Goal: Contribute content: Add original content to the website for others to see

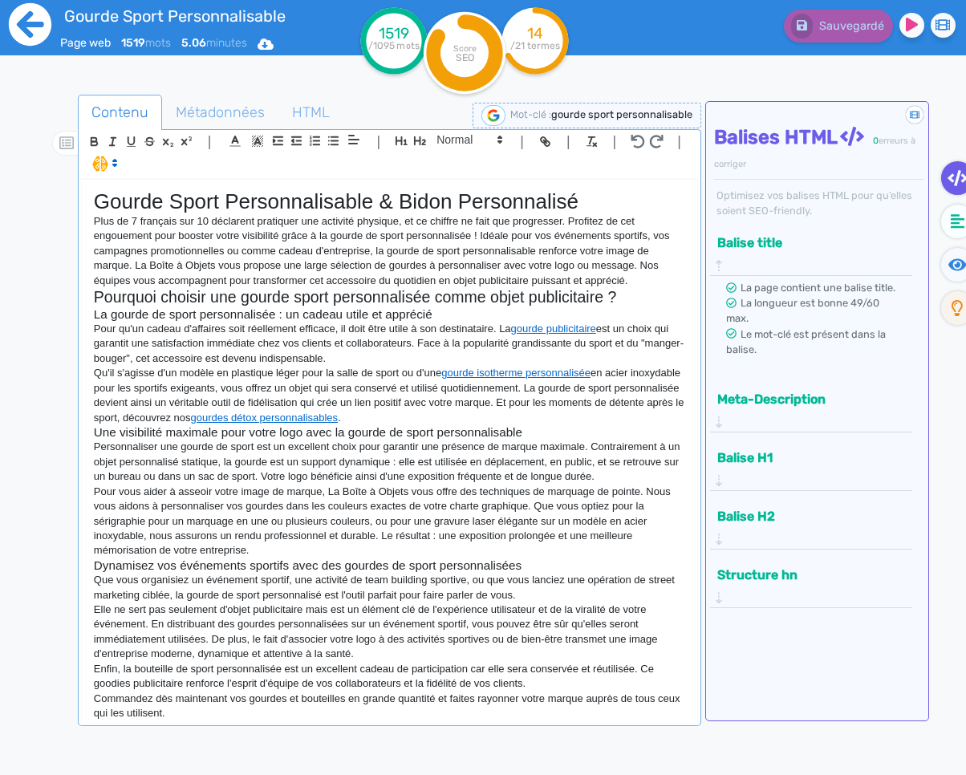
click at [20, 26] on icon at bounding box center [30, 24] width 44 height 44
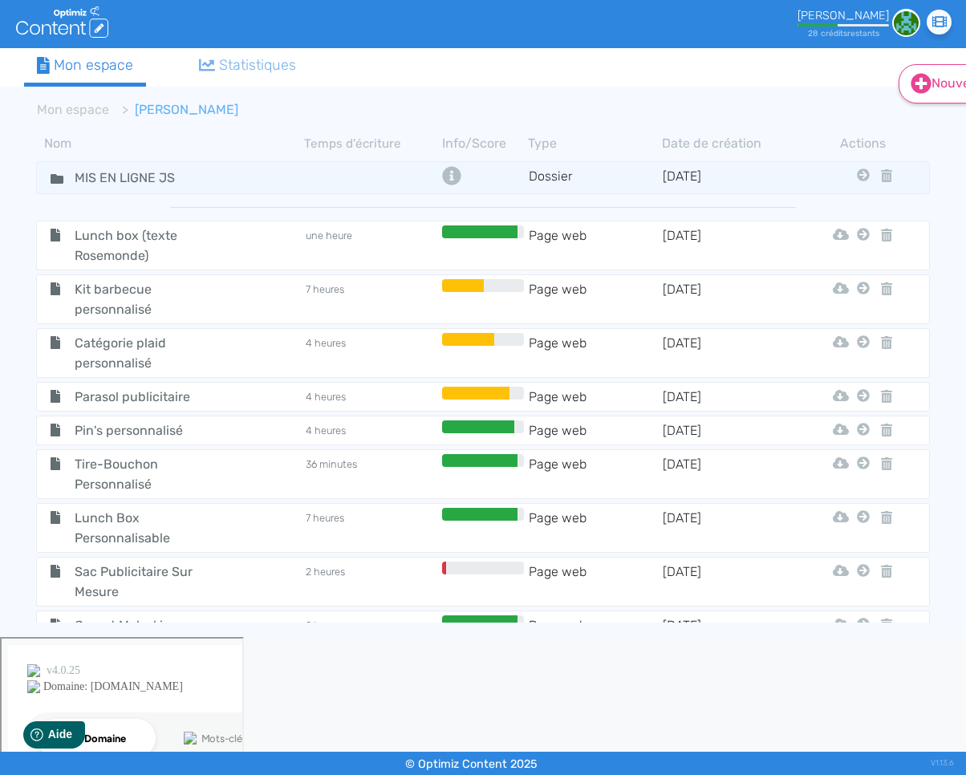
click at [944, 90] on link "Nouveau" at bounding box center [949, 83] width 103 height 39
click at [919, 128] on icon at bounding box center [921, 122] width 10 height 13
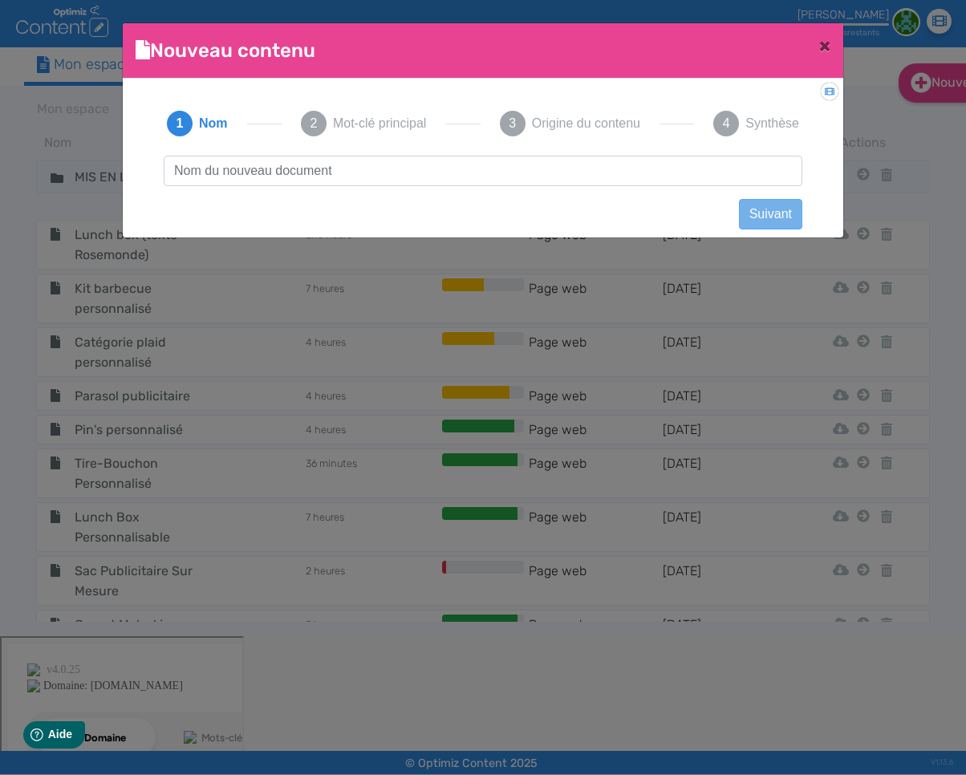
click at [536, 174] on input "text" at bounding box center [483, 171] width 639 height 30
type input "t-shirt publicitaire"
click button "Suivant" at bounding box center [770, 214] width 63 height 30
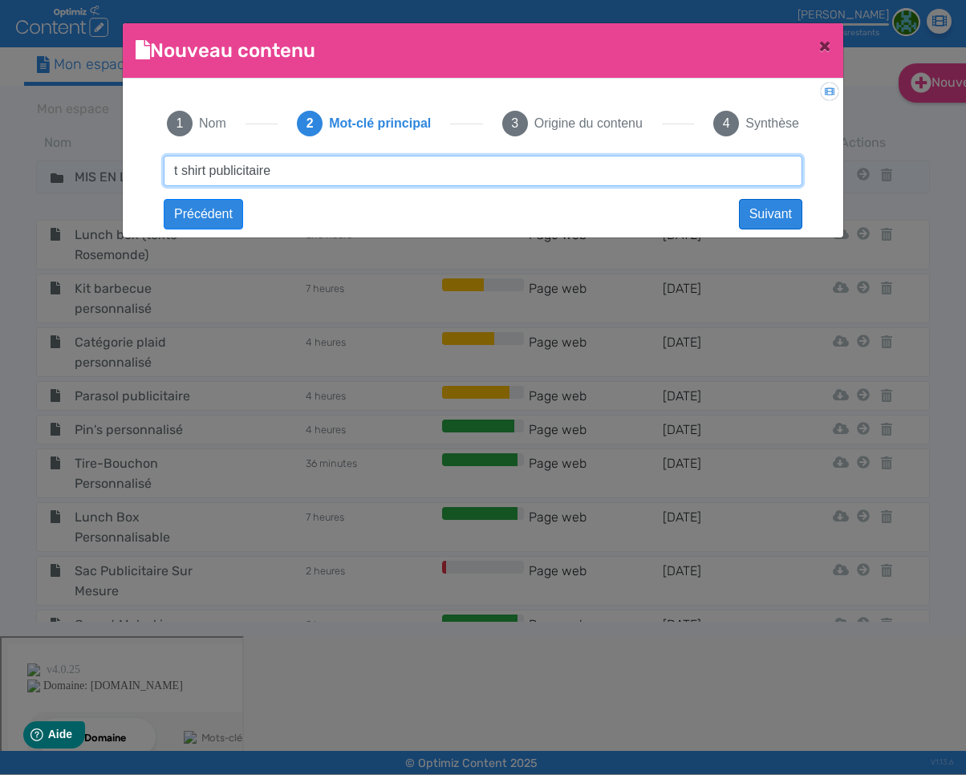
type input "t shirt publicitaire"
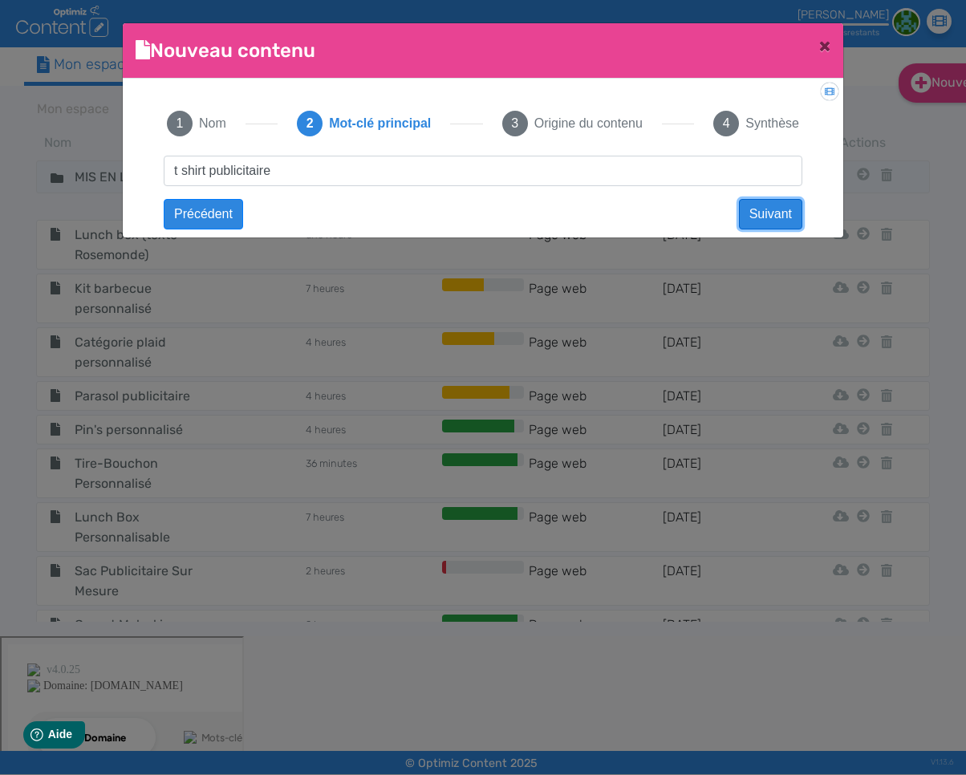
click at [765, 213] on button "Suivant" at bounding box center [770, 214] width 63 height 30
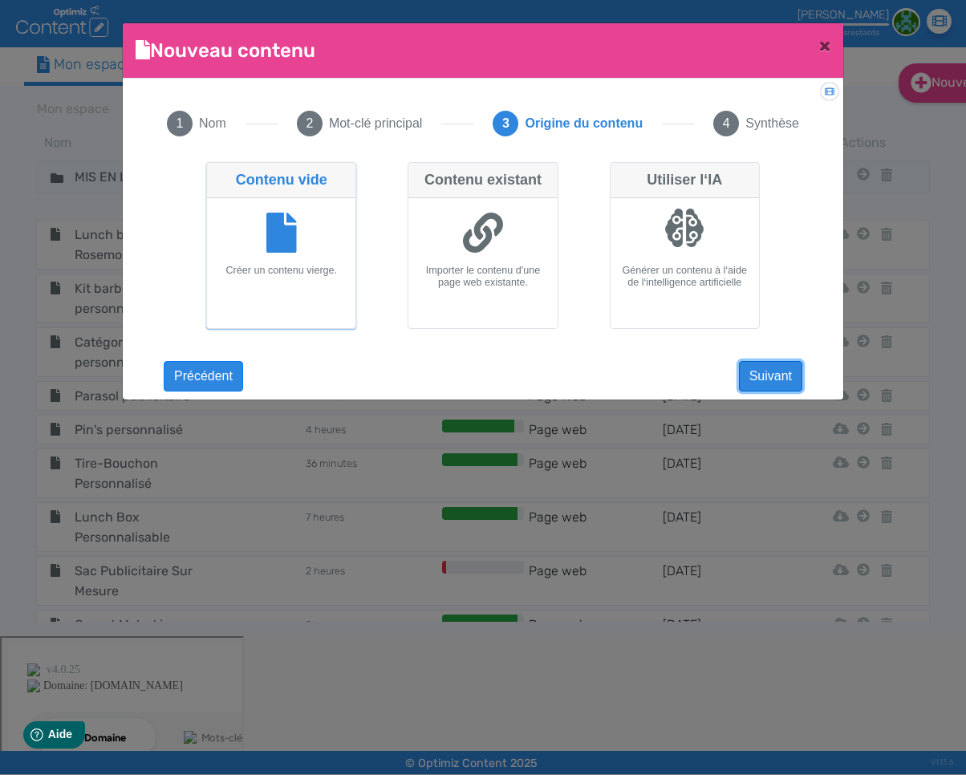
click at [747, 381] on button "Suivant" at bounding box center [770, 376] width 63 height 30
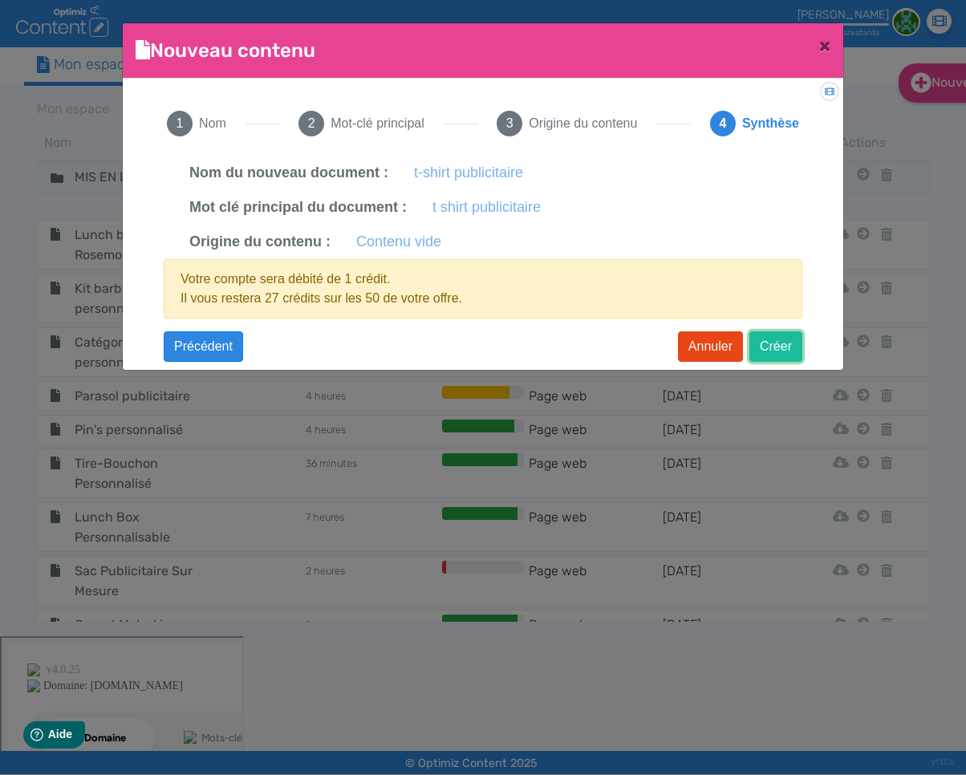
click at [769, 349] on button "Créer" at bounding box center [775, 346] width 53 height 30
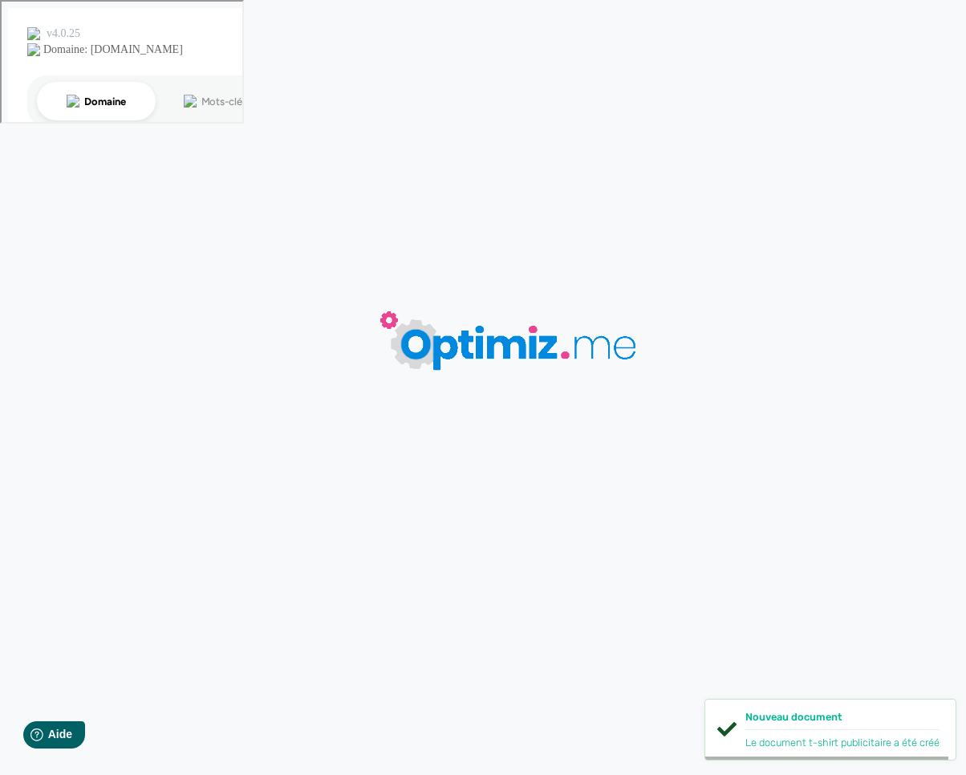
type input "t-shirt publicitaire"
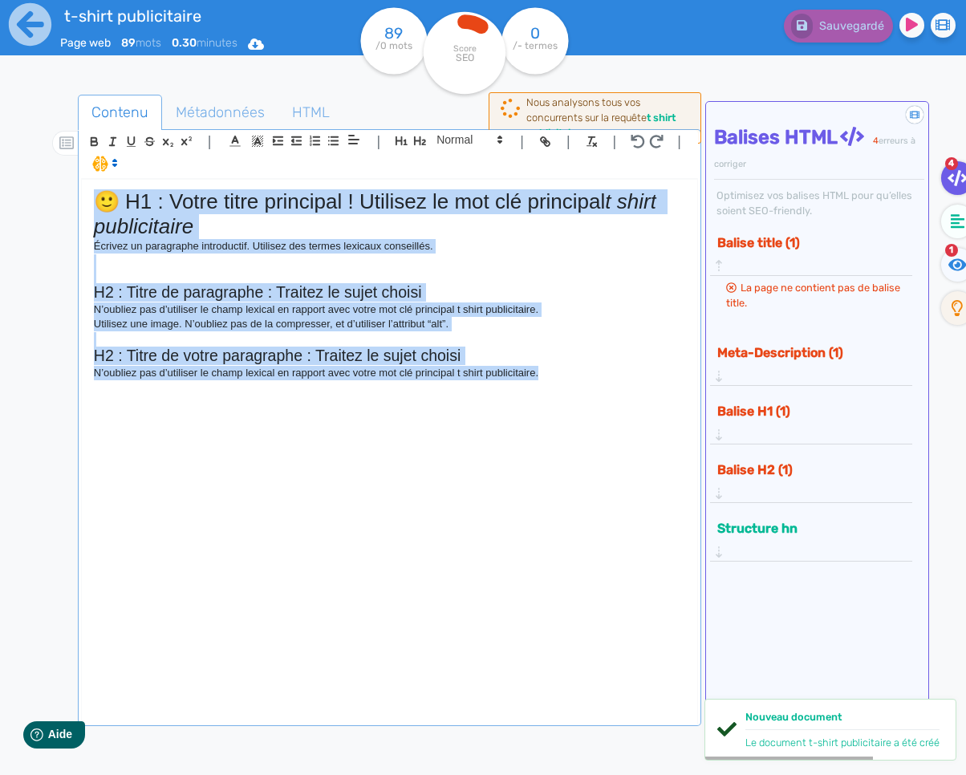
drag, startPoint x: 582, startPoint y: 375, endPoint x: 0, endPoint y: 176, distance: 614.4
click at [0, 177] on div "t-shirt publicitaire Page web 89 mots 0.30 minutes Html Pdf Word 89 /0 mots Sco…" at bounding box center [483, 438] width 966 height 876
